Goal: Transaction & Acquisition: Book appointment/travel/reservation

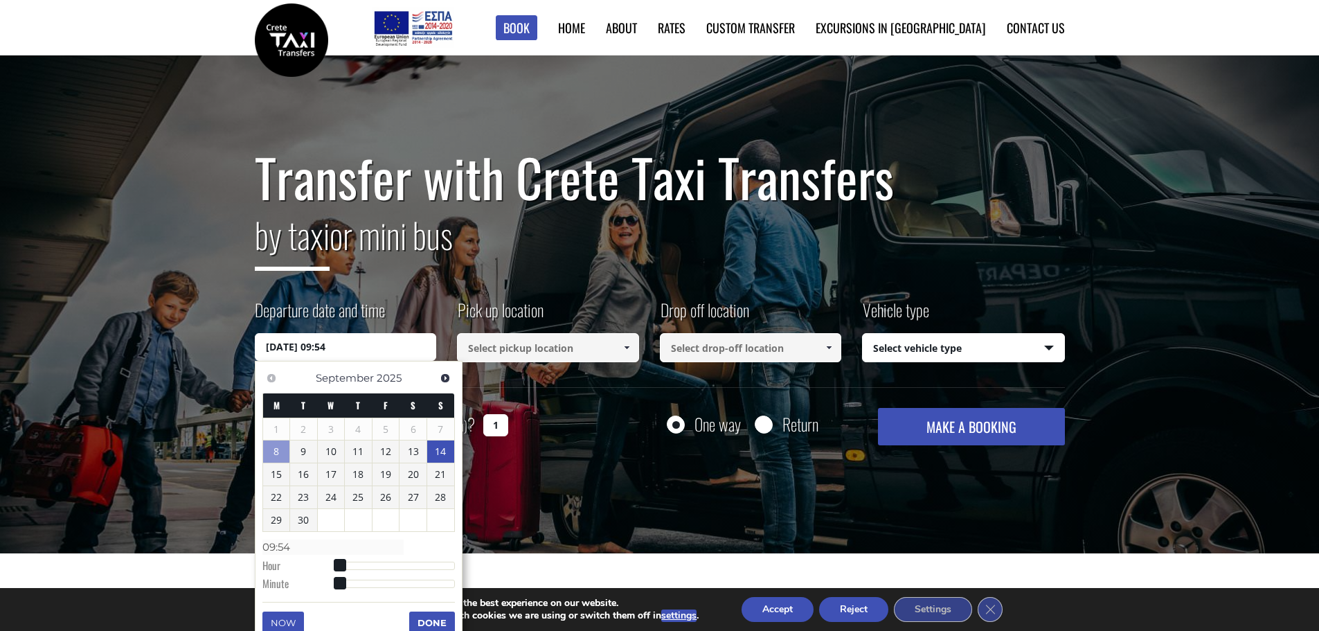
click at [446, 453] on link "14" at bounding box center [440, 451] width 27 height 22
type input "[DATE] 00:00"
click at [575, 350] on input at bounding box center [548, 347] width 182 height 29
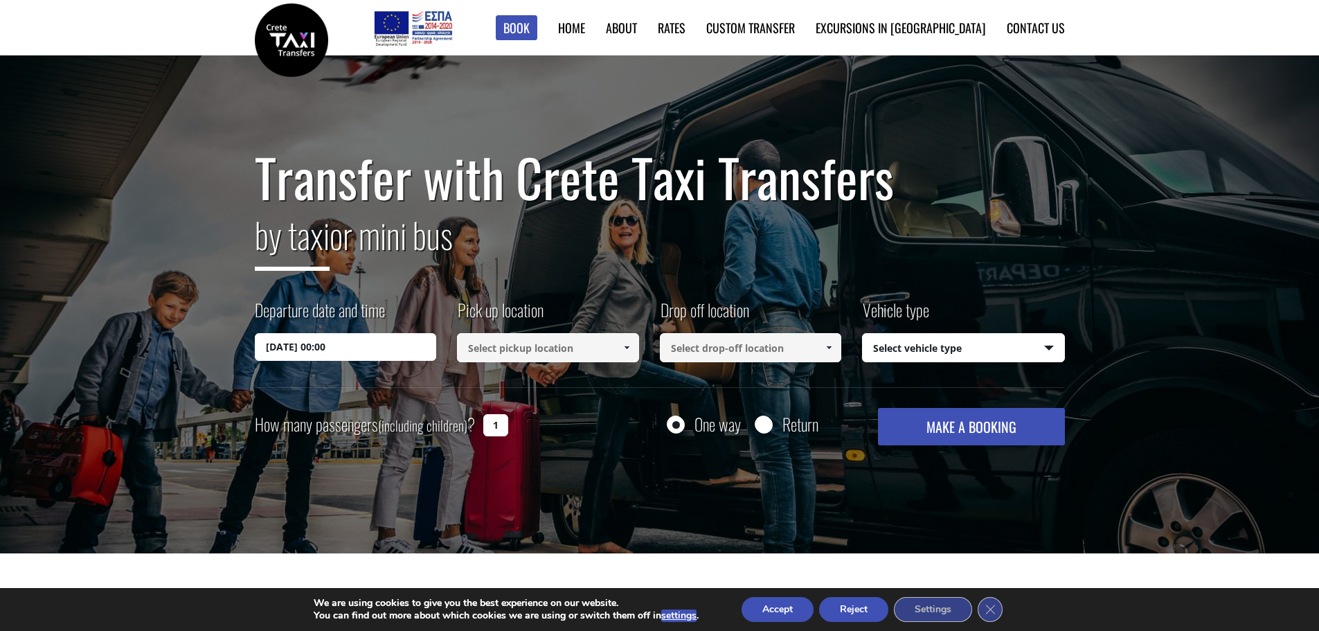
click at [623, 348] on span at bounding box center [626, 347] width 11 height 11
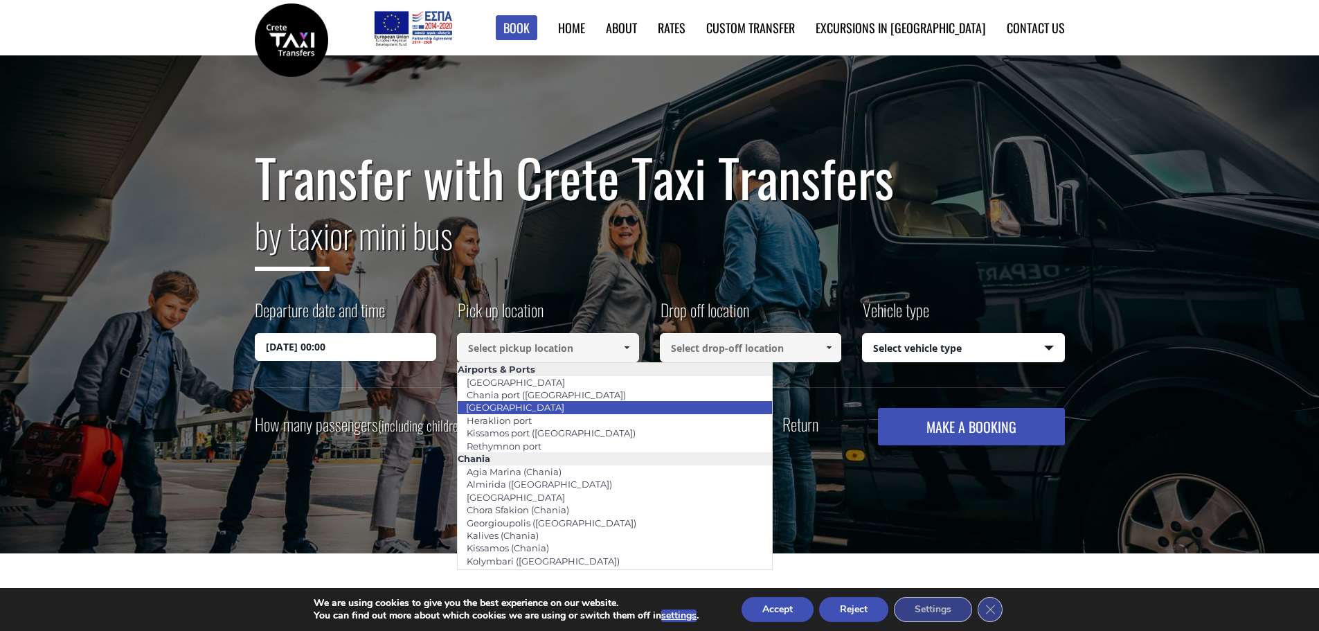
click at [570, 406] on li "[GEOGRAPHIC_DATA]" at bounding box center [615, 407] width 314 height 12
type input "[GEOGRAPHIC_DATA]"
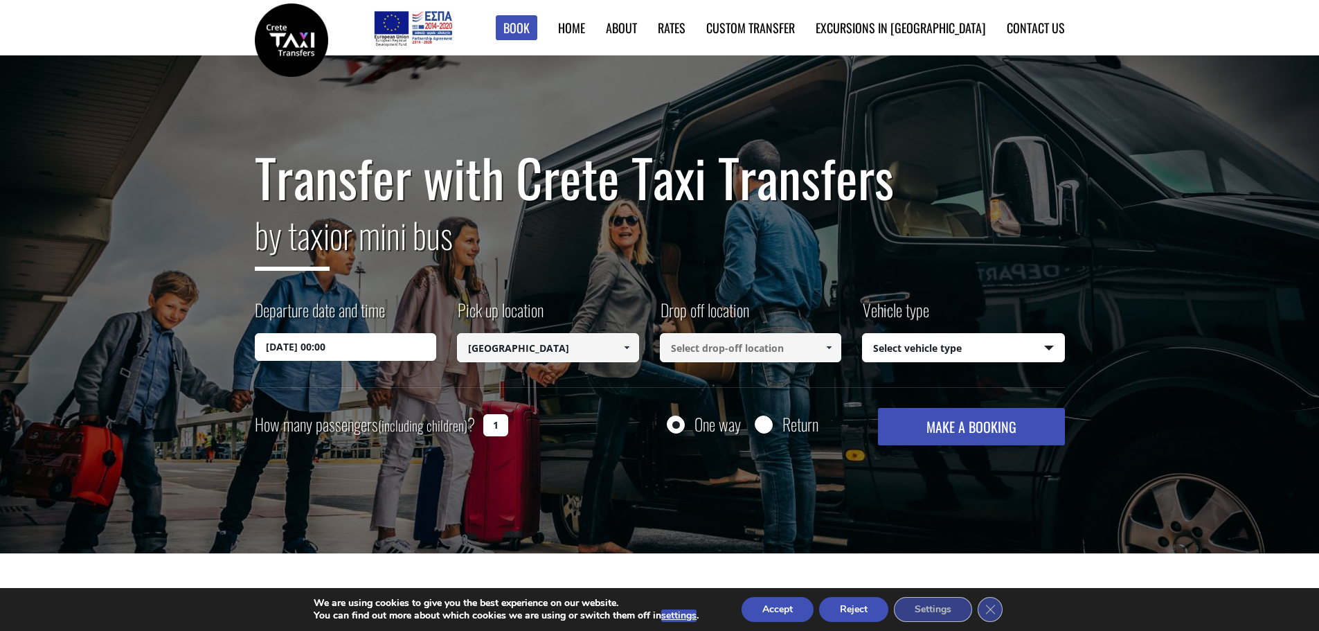
click at [722, 351] on input at bounding box center [751, 347] width 182 height 29
click at [830, 349] on span at bounding box center [828, 347] width 11 height 11
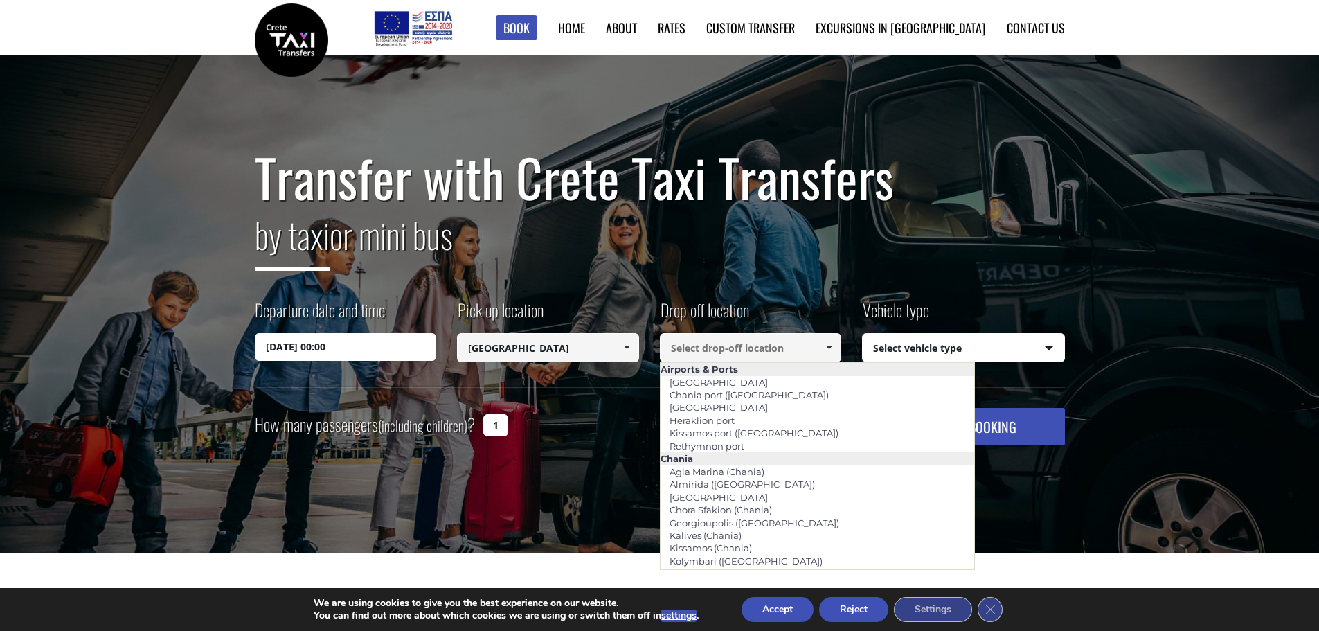
click at [731, 351] on input at bounding box center [751, 347] width 182 height 29
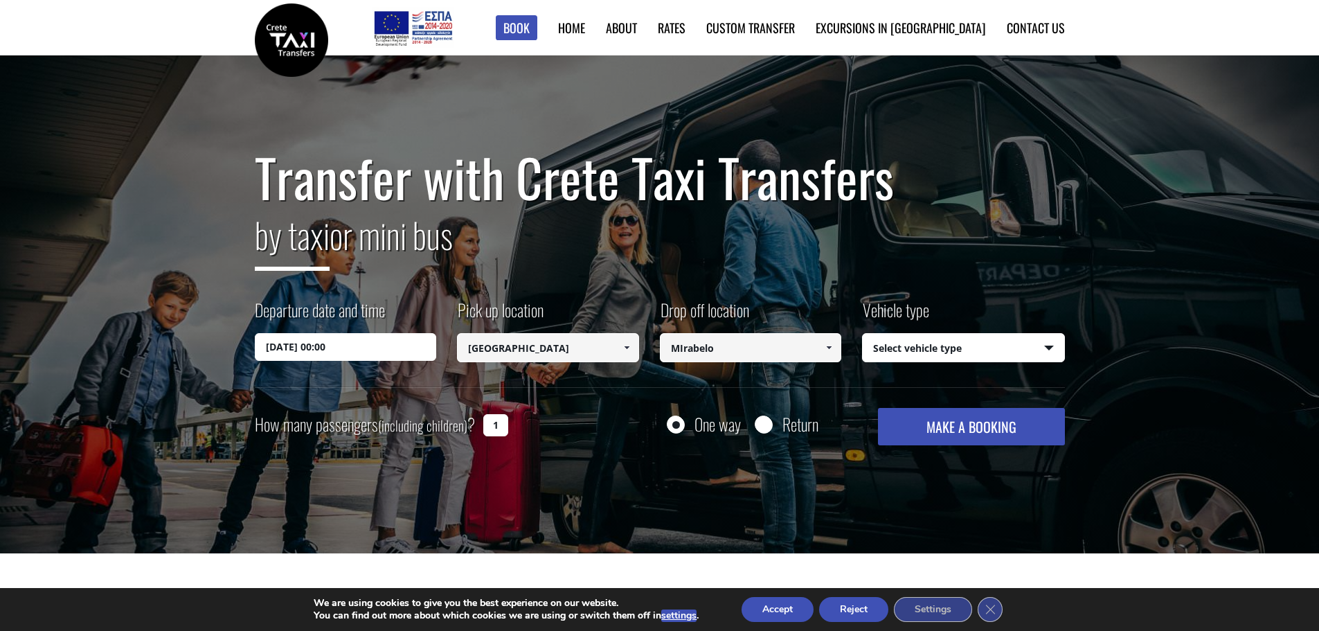
drag, startPoint x: 740, startPoint y: 352, endPoint x: 614, endPoint y: 338, distance: 126.8
click at [615, 338] on div "Departure date and time [DATE] 00:00 Pick up location Select pickup location Se…" at bounding box center [660, 342] width 810 height 89
paste input "[GEOGRAPHIC_DATA]"
type input "[PERSON_NAME][GEOGRAPHIC_DATA]"
click at [966, 344] on select "Select vehicle type Taxi (4 passengers) Mercedes E Class Mini Van (7 passengers…" at bounding box center [963, 348] width 201 height 29
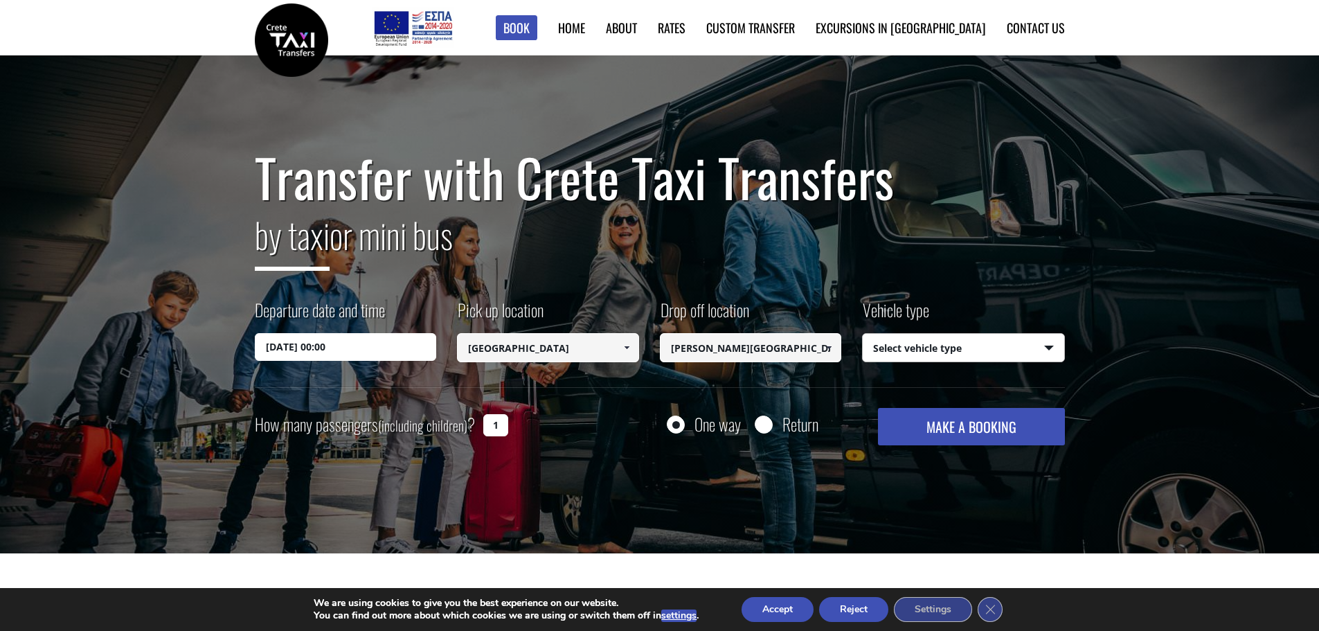
select select "540"
click at [863, 334] on select "Select vehicle type Taxi (4 passengers) Mercedes E Class Mini Van (7 passengers…" at bounding box center [963, 348] width 201 height 29
click at [990, 428] on button "MAKE A BOOKING" at bounding box center [971, 426] width 186 height 37
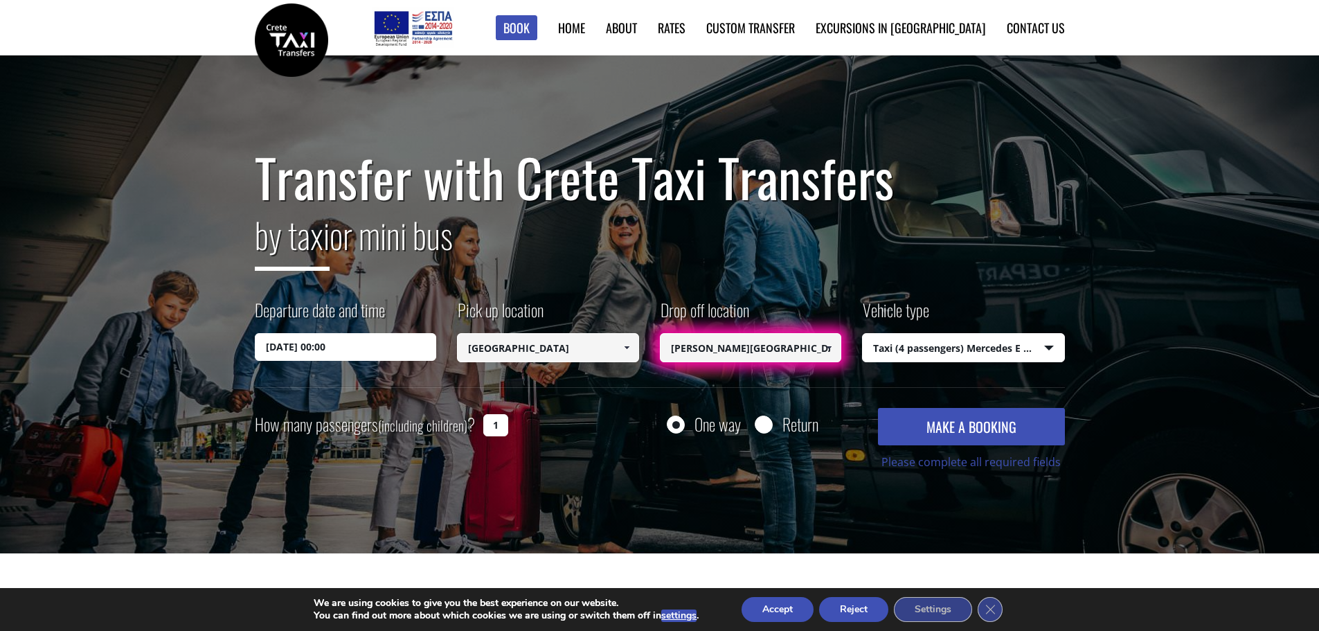
click at [800, 350] on input "[PERSON_NAME][GEOGRAPHIC_DATA]" at bounding box center [751, 347] width 182 height 29
click at [708, 340] on input "[PERSON_NAME][GEOGRAPHIC_DATA]" at bounding box center [751, 347] width 182 height 29
drag, startPoint x: 672, startPoint y: 348, endPoint x: 885, endPoint y: 346, distance: 212.5
click at [882, 345] on div "Departure date and time [DATE] 00:00 Pick up location Select pickup location Se…" at bounding box center [660, 342] width 810 height 89
paste input "[PERSON_NAME]"
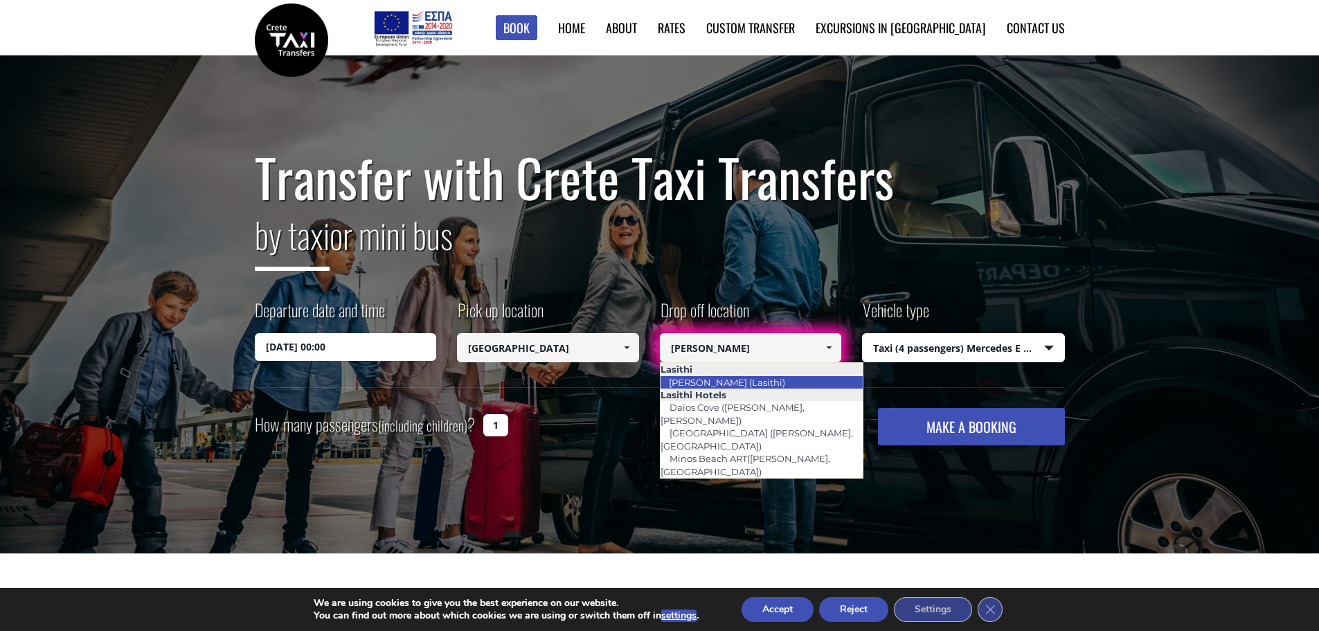
click at [741, 382] on link "[PERSON_NAME] (Lasithi)" at bounding box center [727, 381] width 134 height 19
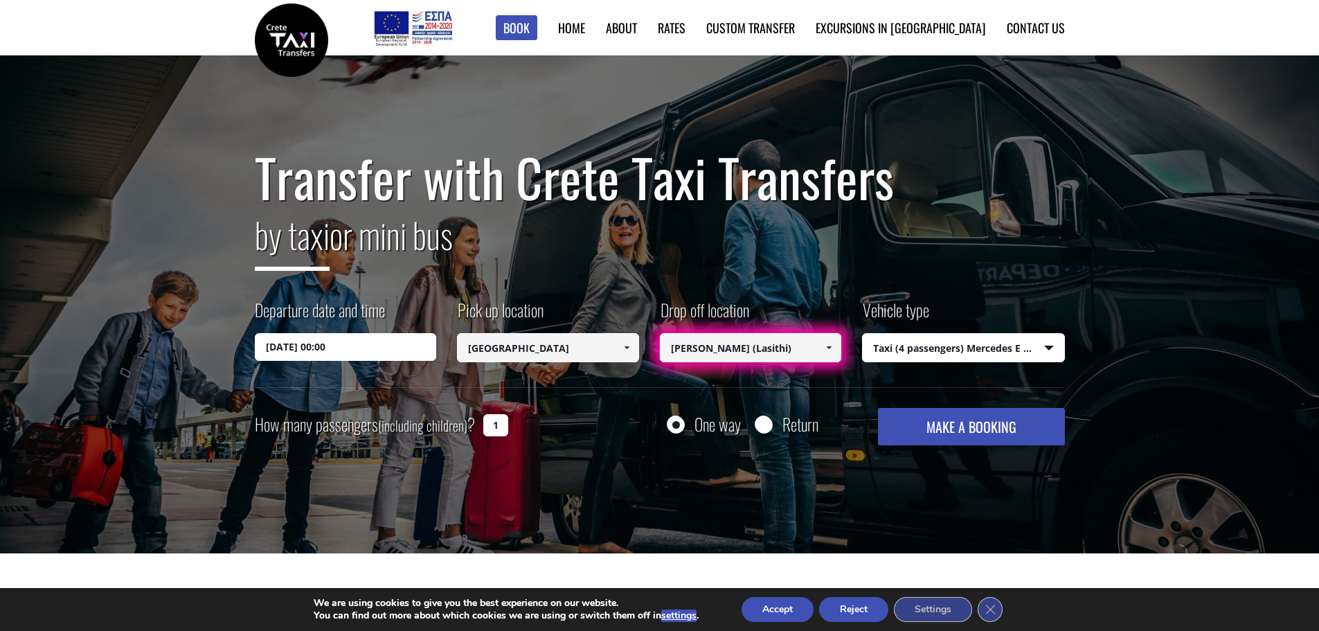
type input "[PERSON_NAME] (Lasithi)"
drag, startPoint x: 941, startPoint y: 428, endPoint x: 983, endPoint y: 434, distance: 42.7
click at [941, 429] on button "MAKE A BOOKING" at bounding box center [971, 426] width 186 height 37
